Goal: Find specific page/section: Find specific page/section

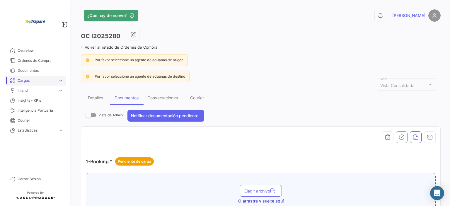
scroll to position [704, 0]
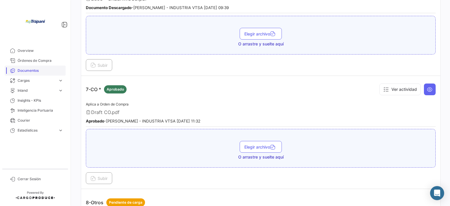
click at [27, 70] on span "Documentos" at bounding box center [41, 70] width 46 height 5
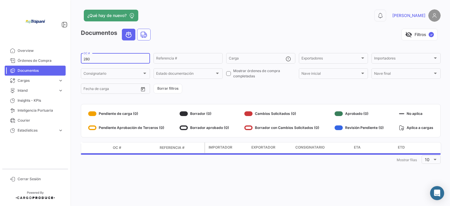
click at [96, 59] on input "280" at bounding box center [116, 59] width 64 height 4
drag, startPoint x: 96, startPoint y: 59, endPoint x: 81, endPoint y: 60, distance: 14.7
click at [81, 60] on div "280 OC #" at bounding box center [115, 57] width 69 height 11
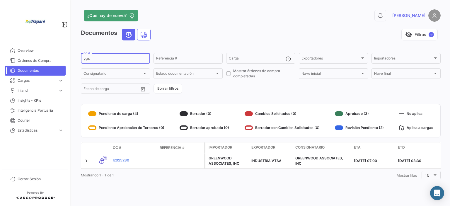
type input "294"
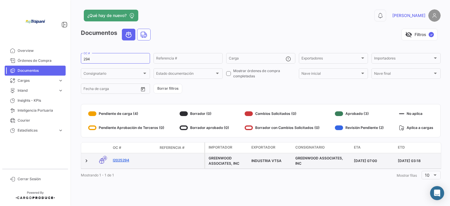
click at [114, 158] on link "I2025294" at bounding box center [134, 160] width 42 height 5
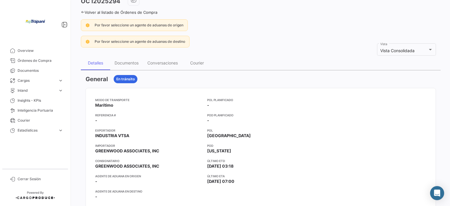
scroll to position [29, 0]
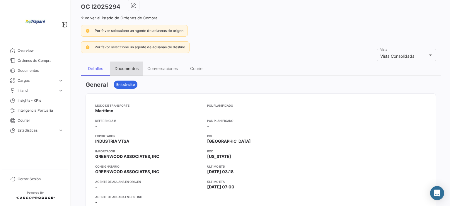
click at [136, 69] on div "Documentos" at bounding box center [127, 68] width 24 height 5
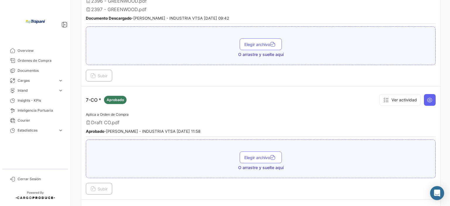
scroll to position [674, 0]
